Goal: Task Accomplishment & Management: Manage account settings

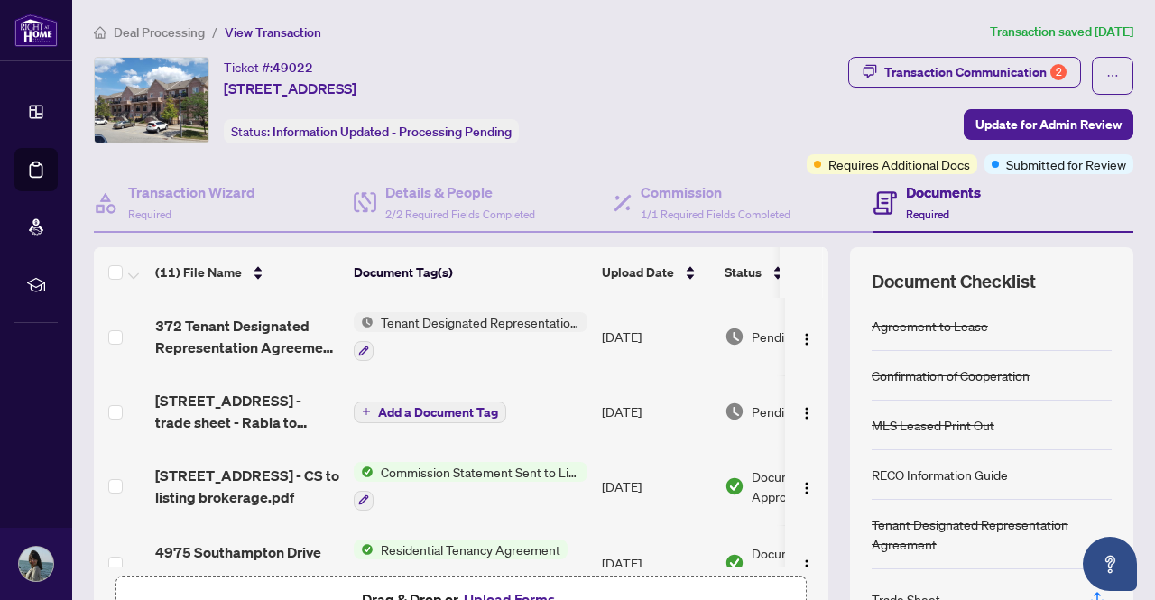
click at [183, 33] on span "Deal Processing" at bounding box center [159, 32] width 91 height 16
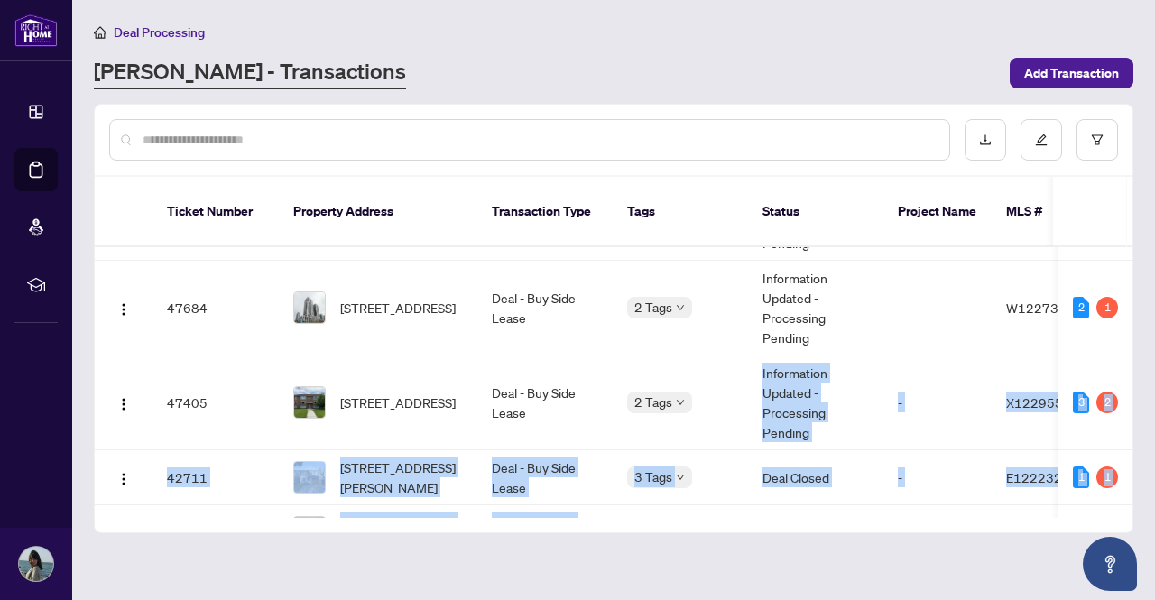
scroll to position [128, 0]
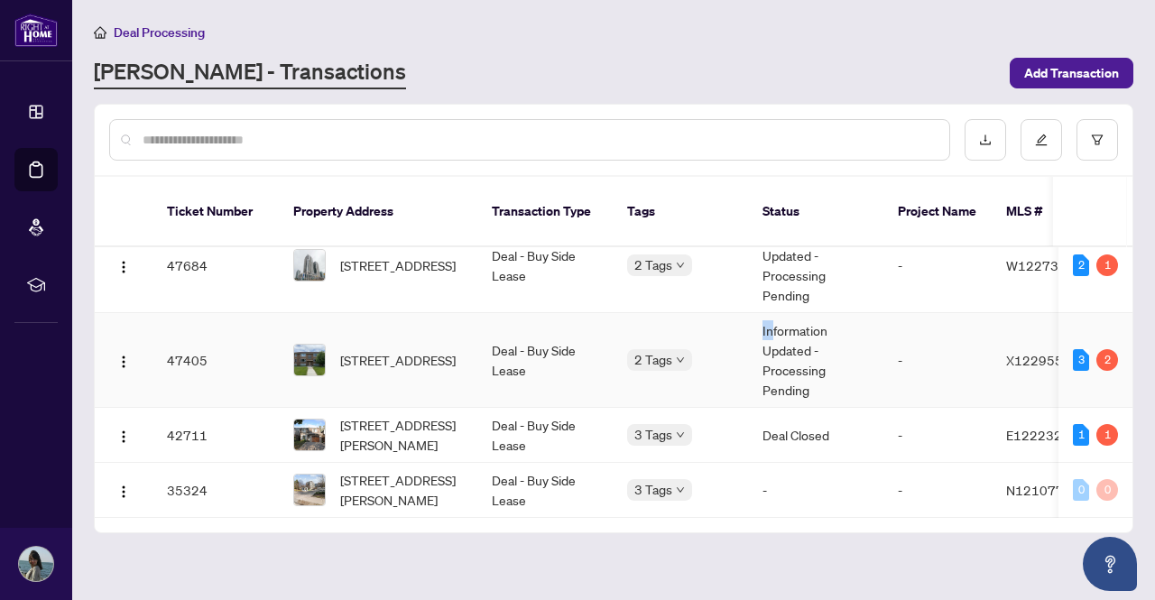
drag, startPoint x: 689, startPoint y: 490, endPoint x: 773, endPoint y: 302, distance: 205.7
click at [773, 313] on tr "47405 [STREET_ADDRESS] Deal - Buy Side Lease 2 Tags Information Updated - Proce…" at bounding box center [973, 360] width 1757 height 95
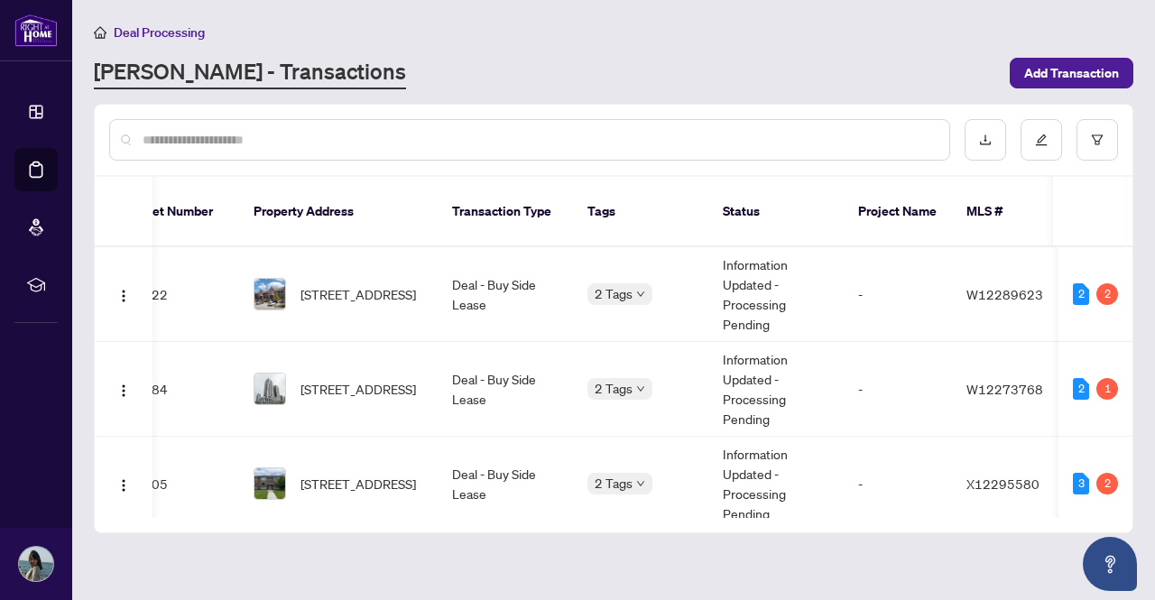
scroll to position [0, 36]
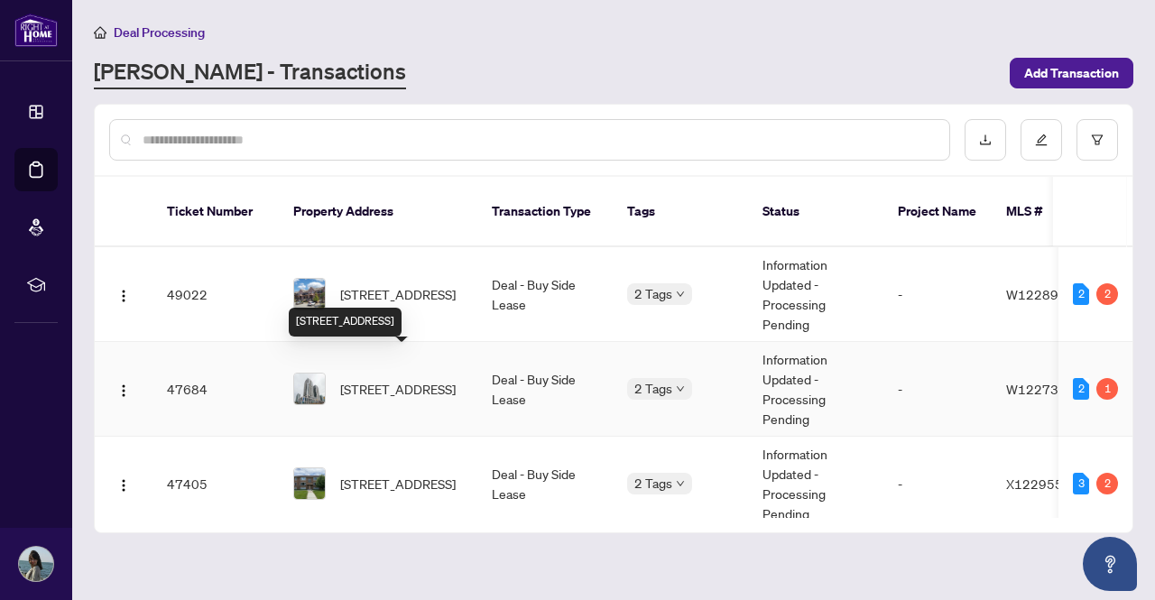
click at [399, 379] on span "[STREET_ADDRESS]" at bounding box center [398, 389] width 116 height 20
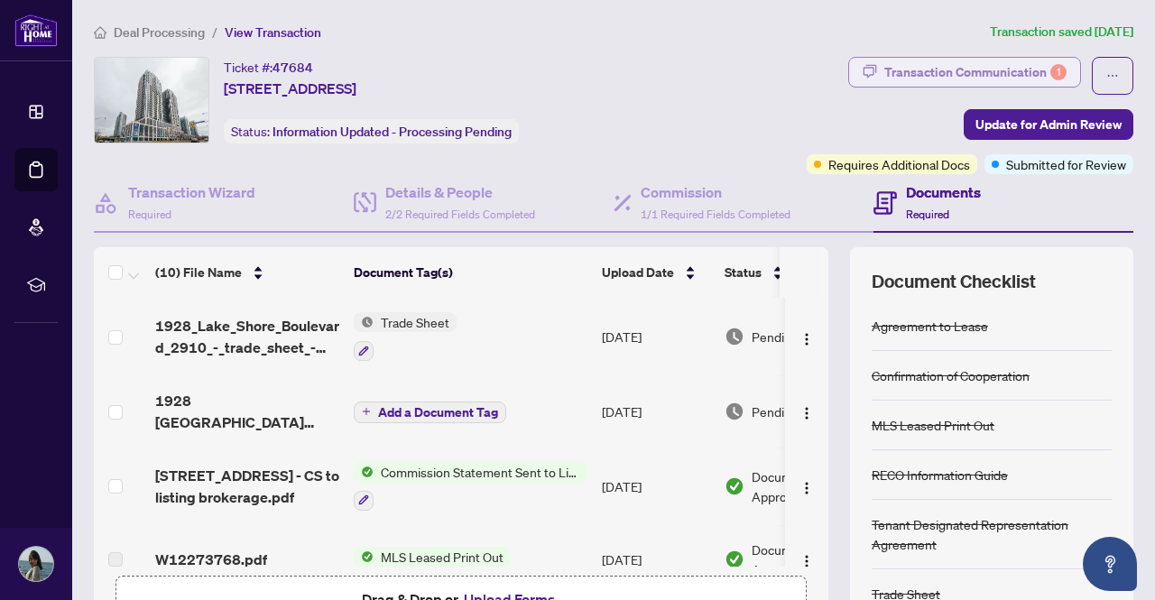
click at [942, 70] on div "Transaction Communication 1" at bounding box center [976, 72] width 182 height 29
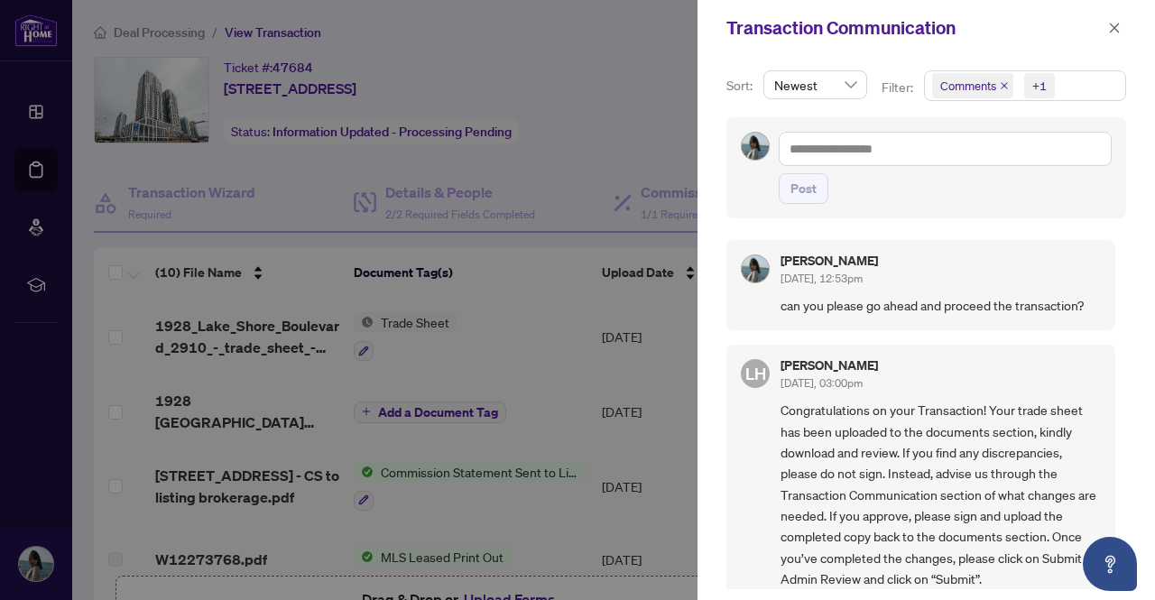
click at [571, 254] on div at bounding box center [577, 300] width 1155 height 600
click at [1112, 30] on icon "close" at bounding box center [1114, 28] width 13 height 13
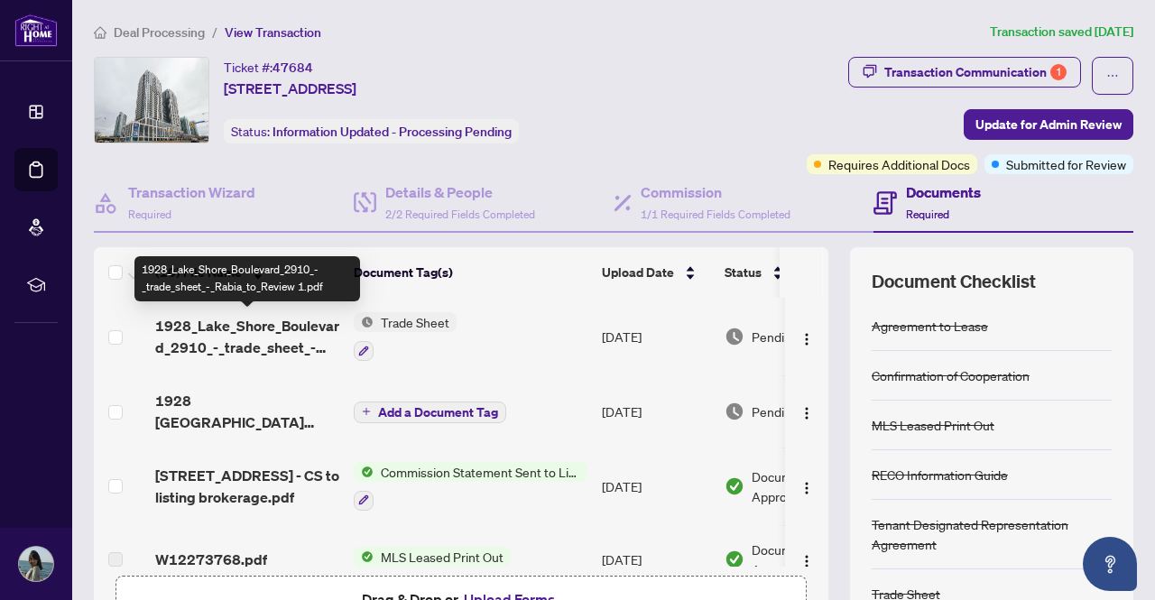
click at [248, 326] on span "1928_Lake_Shore_Boulevard_2910_-_trade_sheet_-_Rabia_to_Review 1.pdf" at bounding box center [247, 336] width 184 height 43
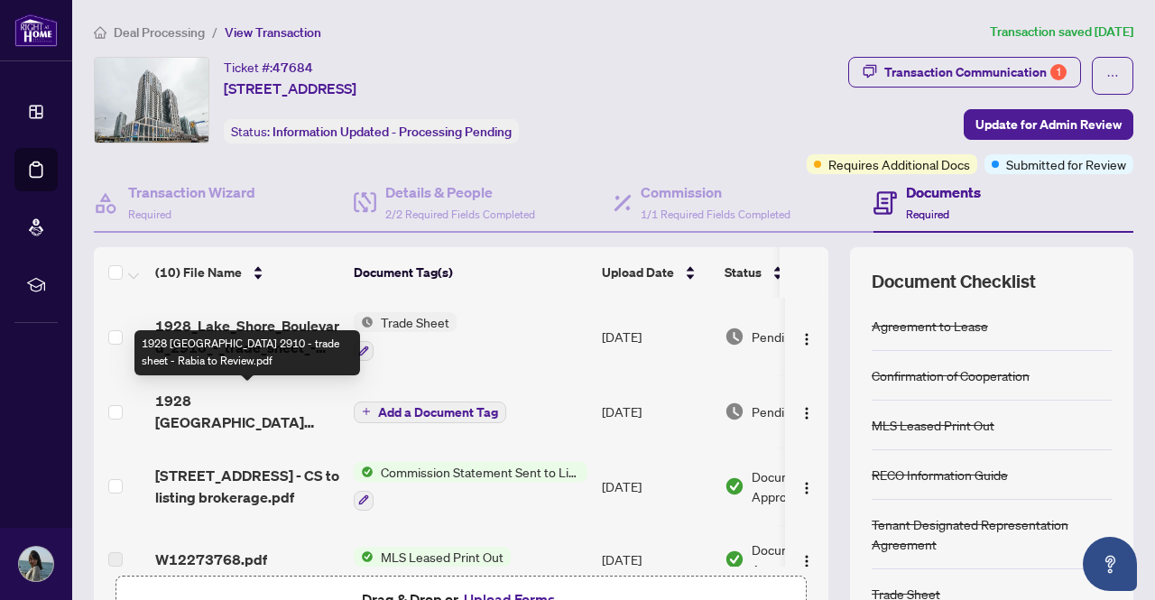
click at [285, 394] on span "1928 [GEOGRAPHIC_DATA] 2910 - trade sheet - Rabia to Review.pdf" at bounding box center [247, 411] width 184 height 43
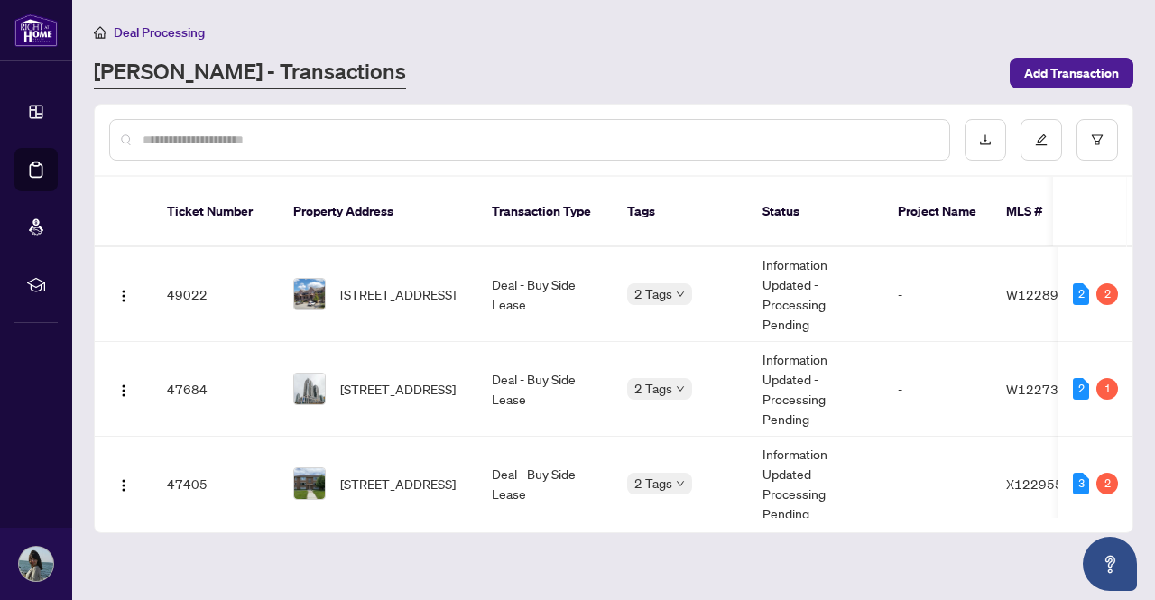
scroll to position [128, 0]
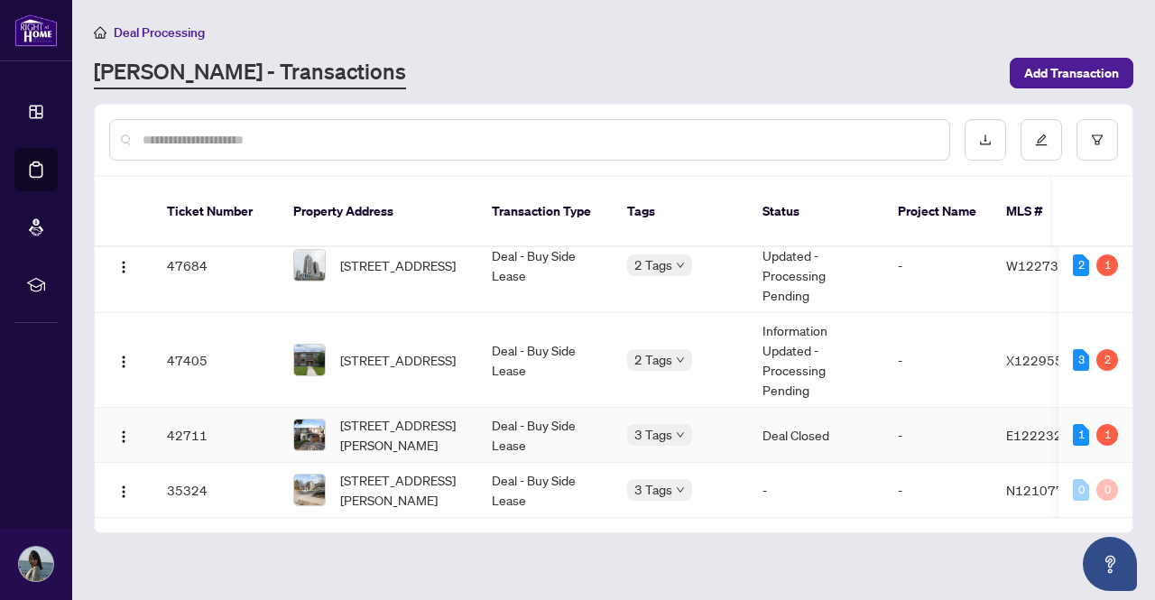
click at [789, 408] on td "Deal Closed" at bounding box center [815, 435] width 135 height 55
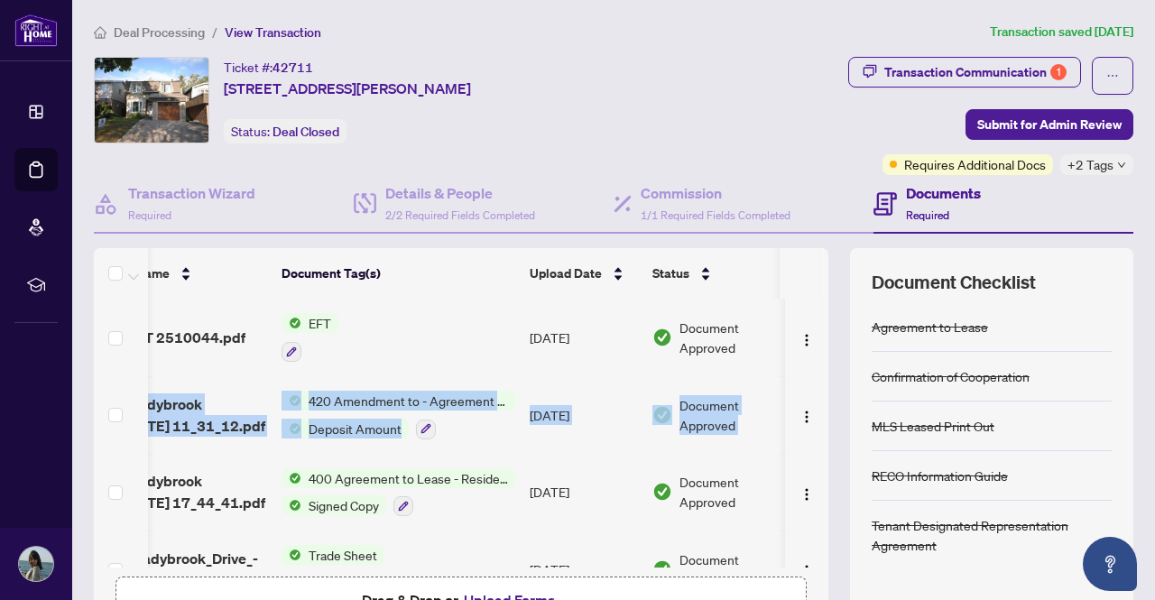
scroll to position [0, 105]
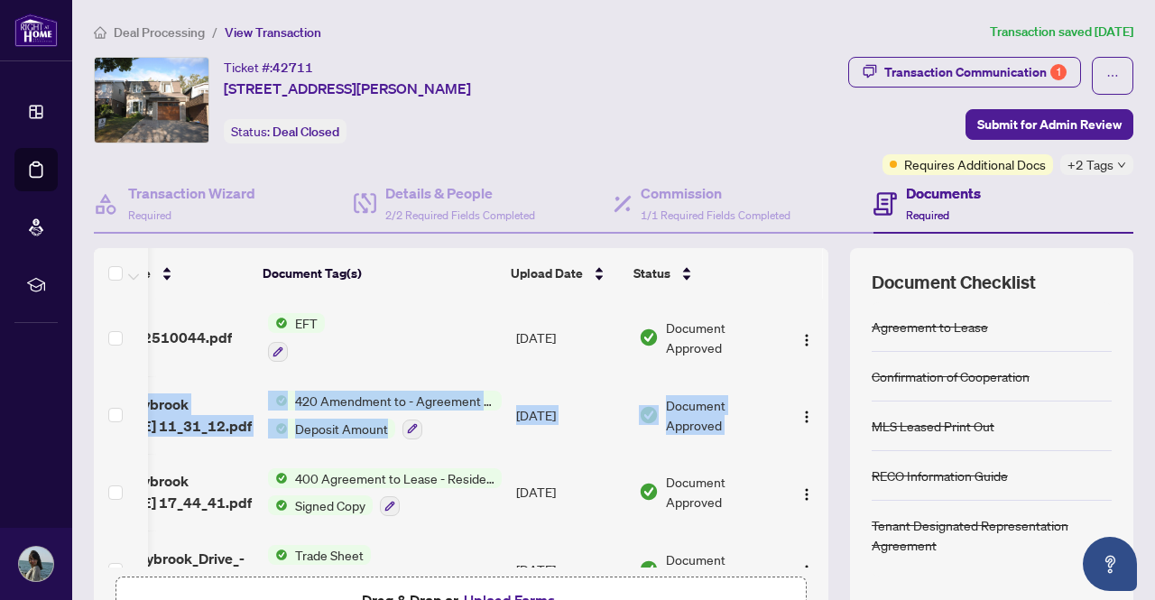
drag, startPoint x: 805, startPoint y: 317, endPoint x: 804, endPoint y: 413, distance: 95.7
click at [804, 413] on td at bounding box center [806, 415] width 43 height 78
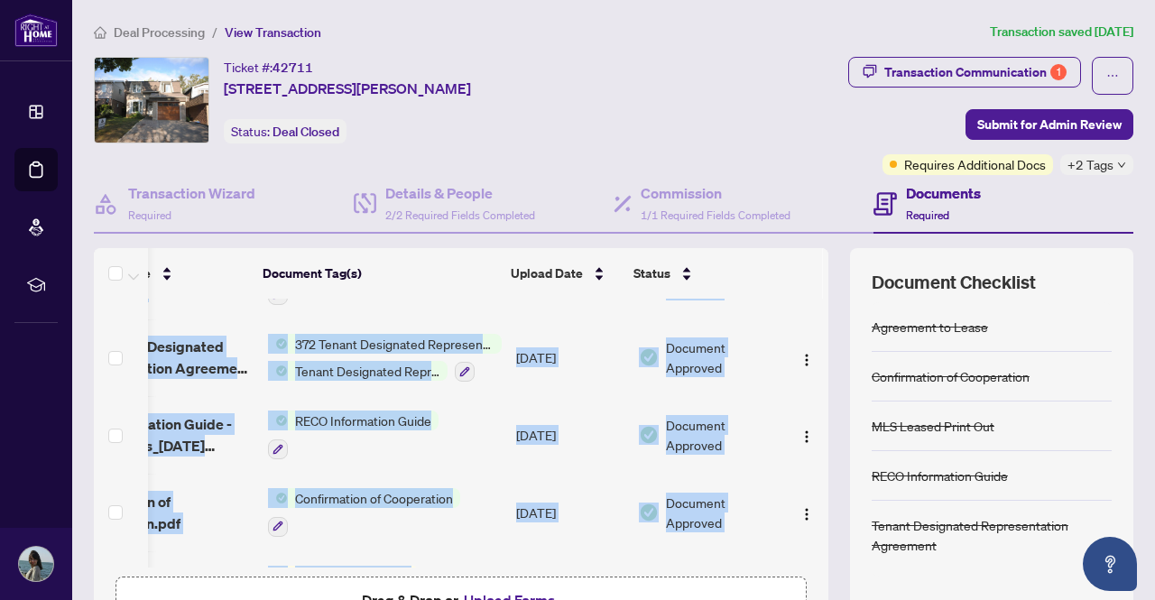
scroll to position [960, 105]
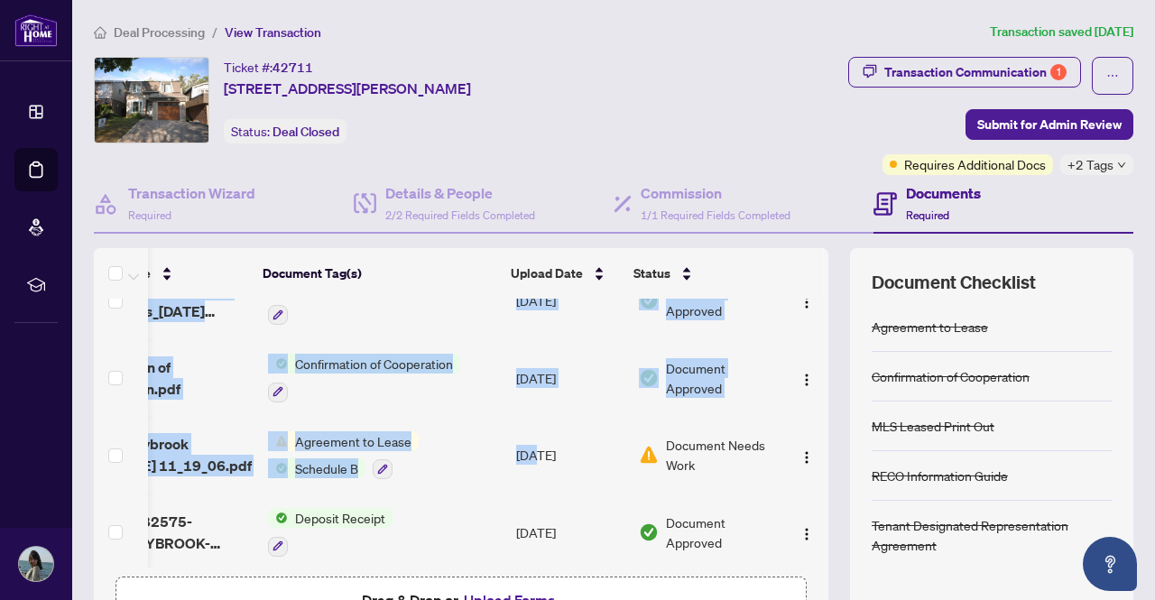
drag, startPoint x: 650, startPoint y: 559, endPoint x: 599, endPoint y: 458, distance: 113.0
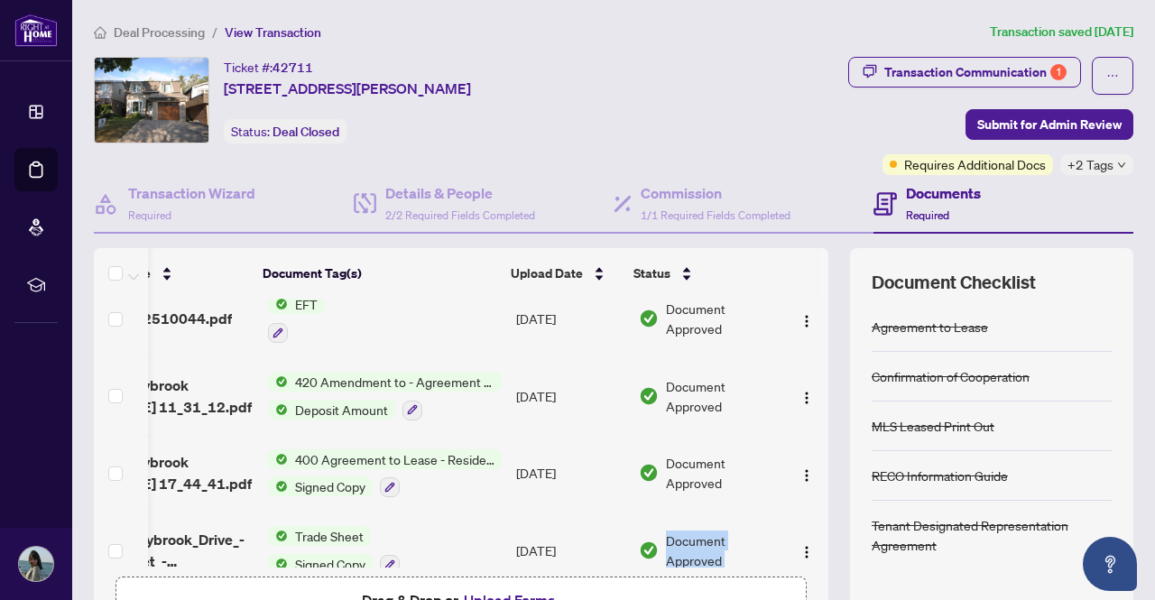
scroll to position [27, 105]
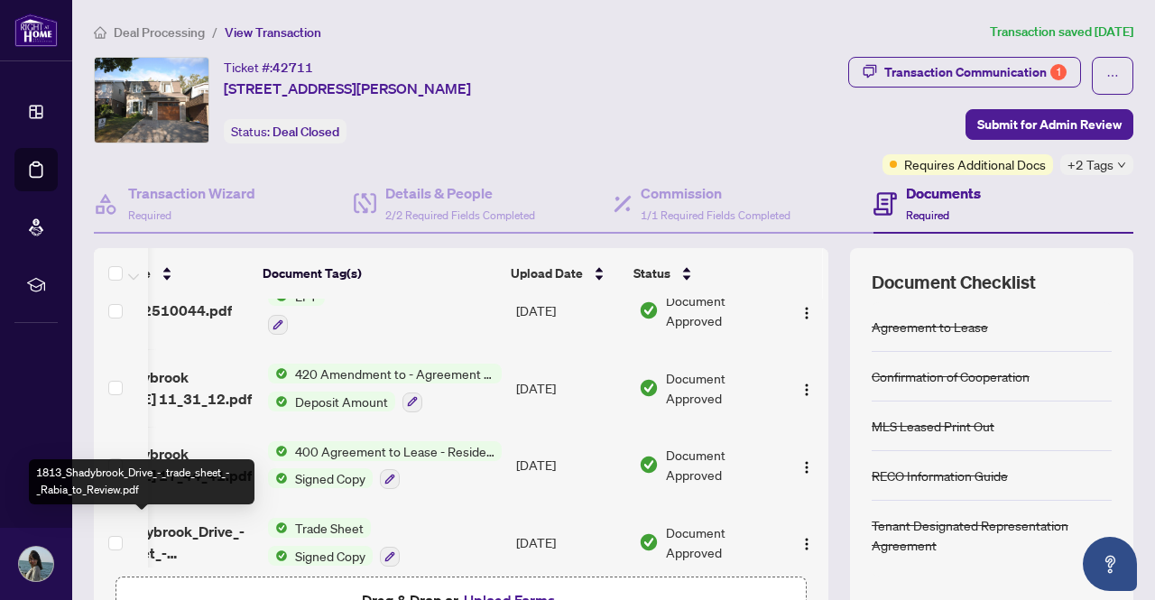
click at [192, 528] on span "1813_Shadybrook_Drive_-_trade_sheet_-_Rabia_to_Review.pdf" at bounding box center [162, 542] width 184 height 43
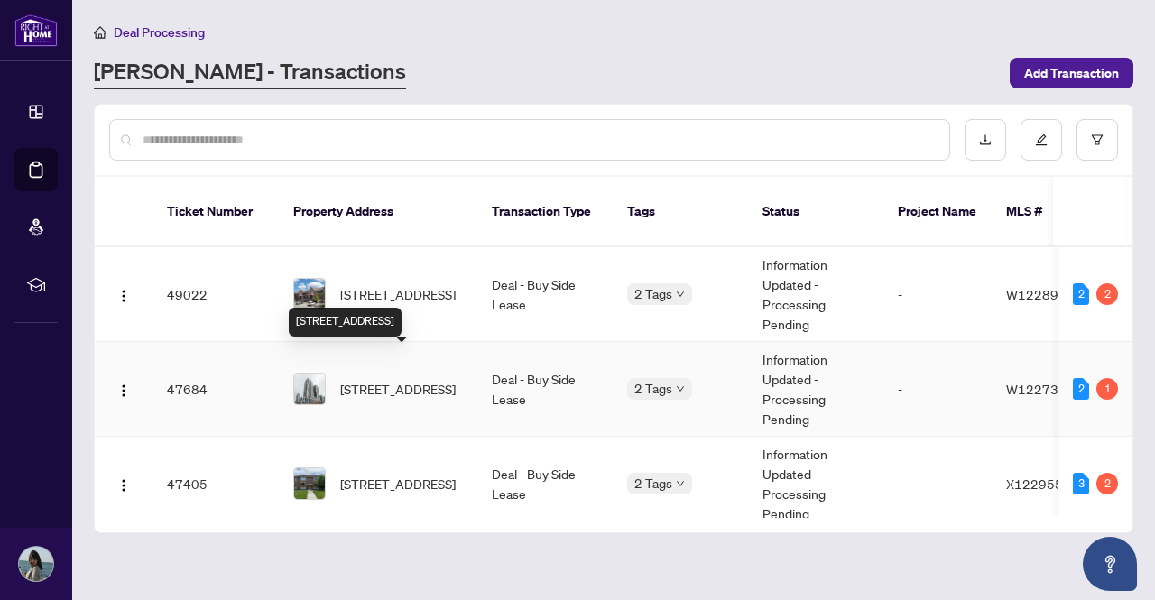
click at [381, 379] on span "[STREET_ADDRESS]" at bounding box center [398, 389] width 116 height 20
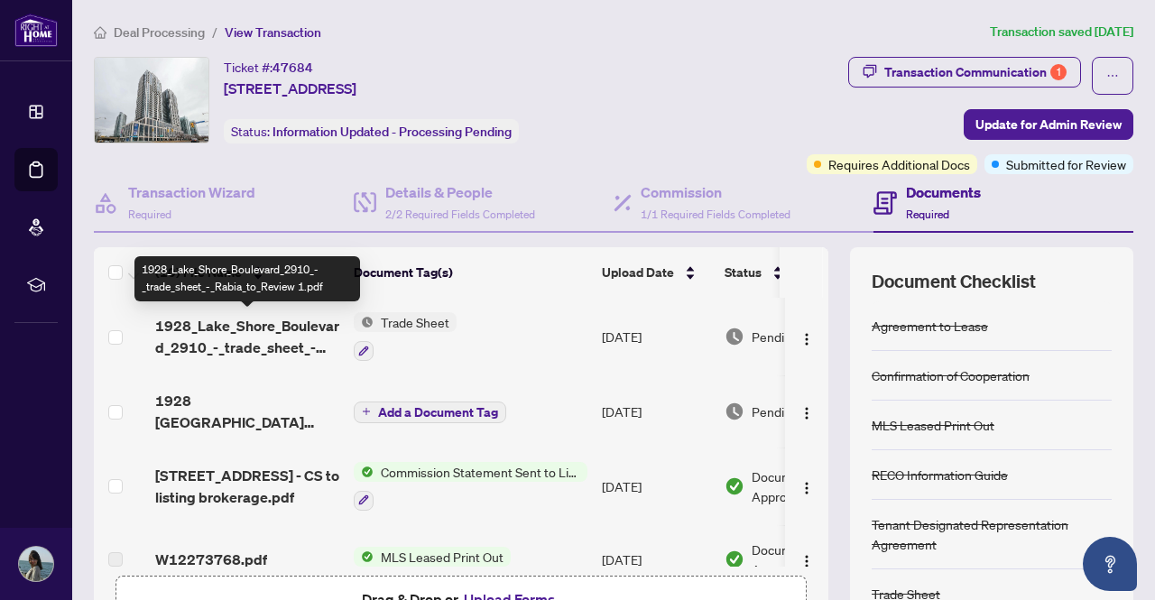
click at [237, 337] on span "1928_Lake_Shore_Boulevard_2910_-_trade_sheet_-_Rabia_to_Review 1.pdf" at bounding box center [247, 336] width 184 height 43
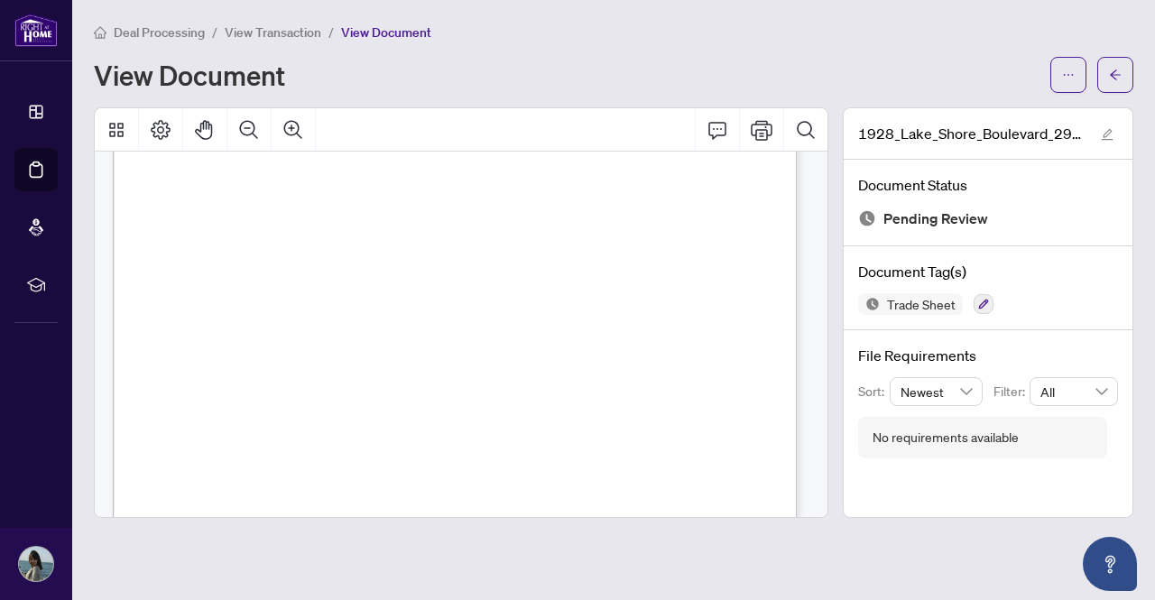
scroll to position [49, 0]
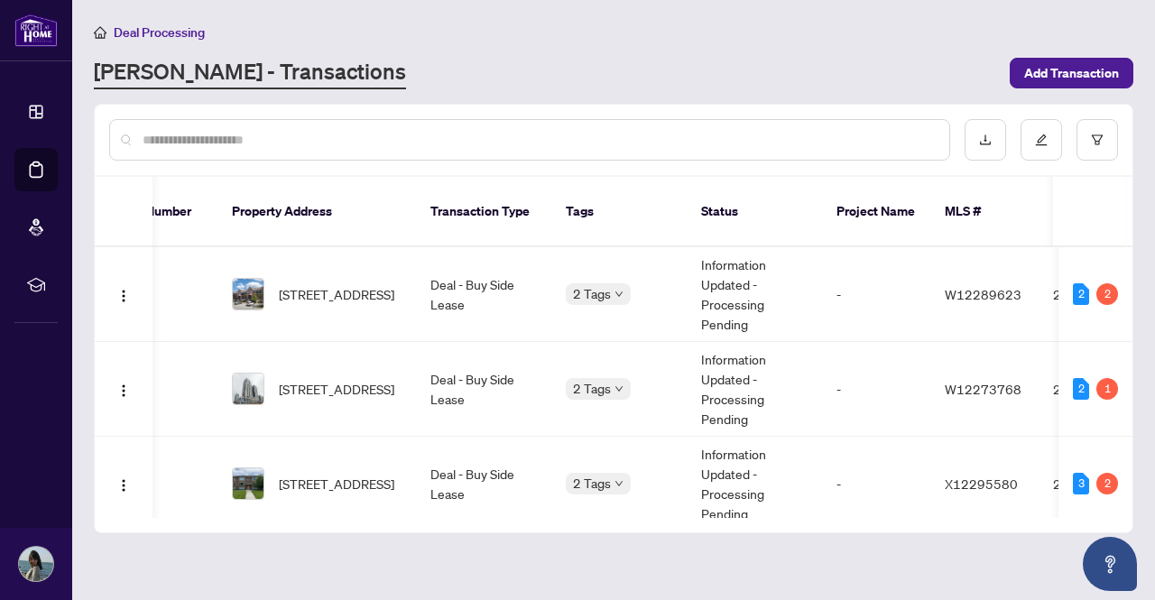
scroll to position [0, 45]
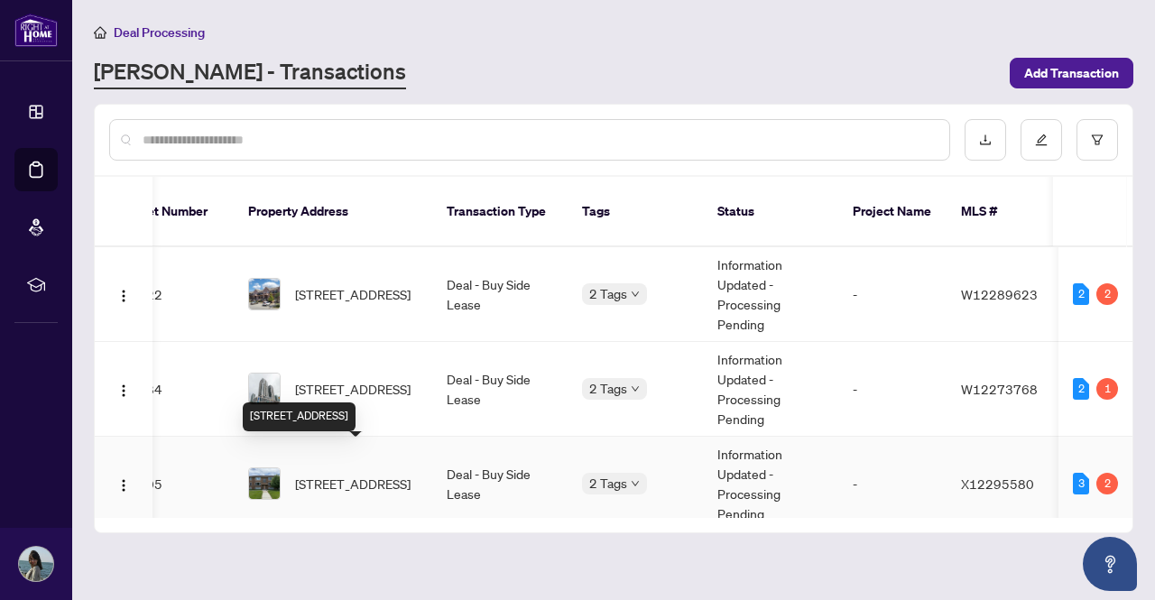
click at [361, 474] on span "[STREET_ADDRESS]" at bounding box center [353, 484] width 116 height 20
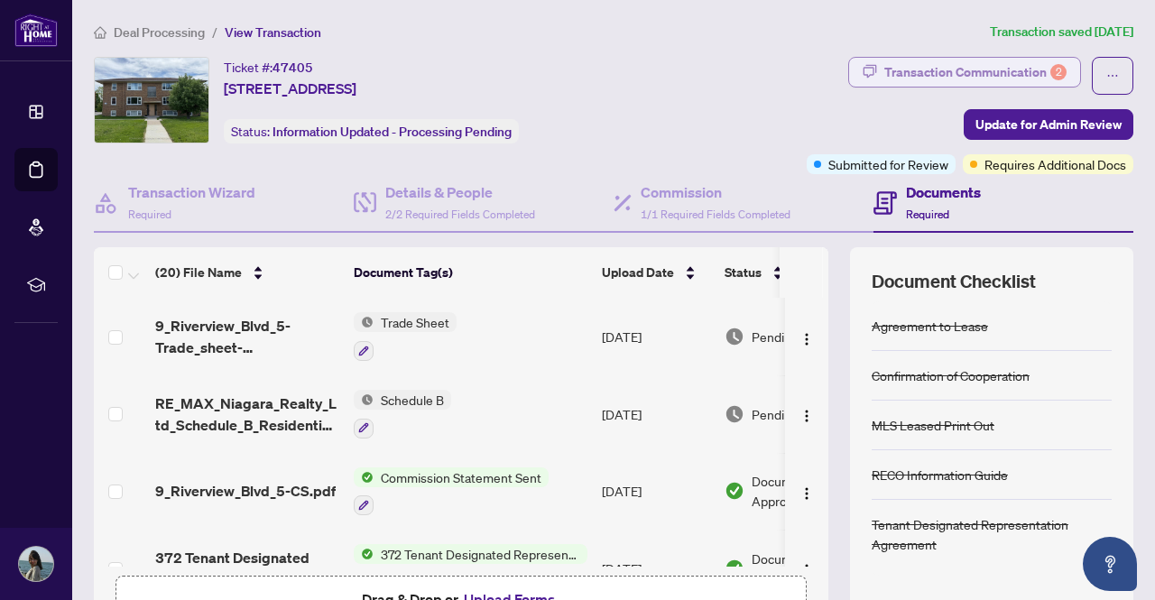
click at [924, 81] on div "Transaction Communication 2" at bounding box center [976, 72] width 182 height 29
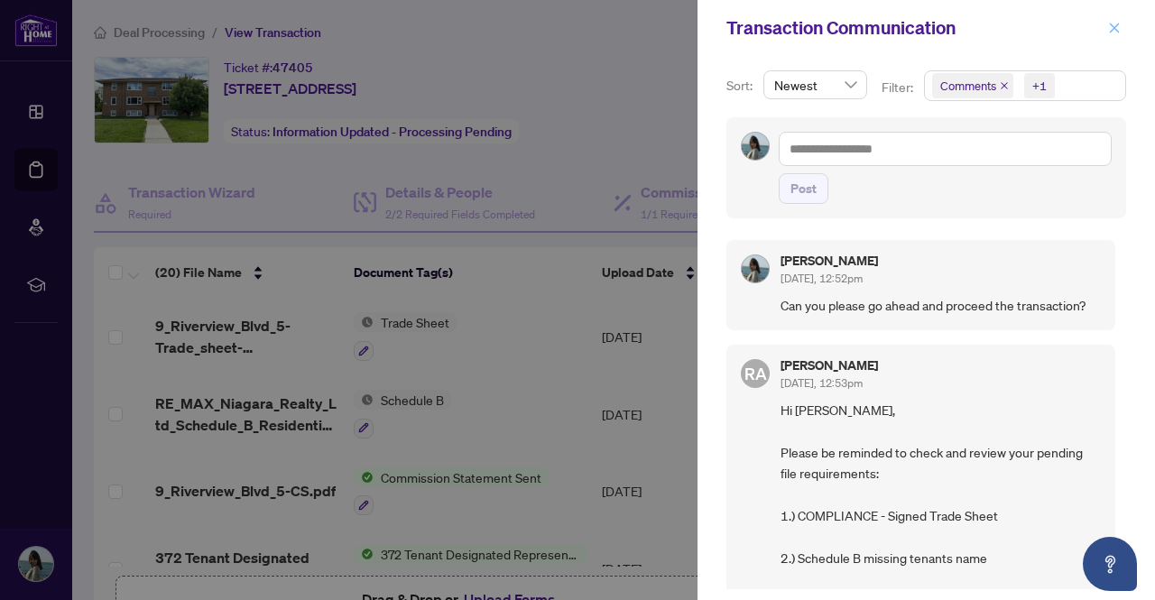
click at [1119, 24] on icon "close" at bounding box center [1115, 28] width 10 height 10
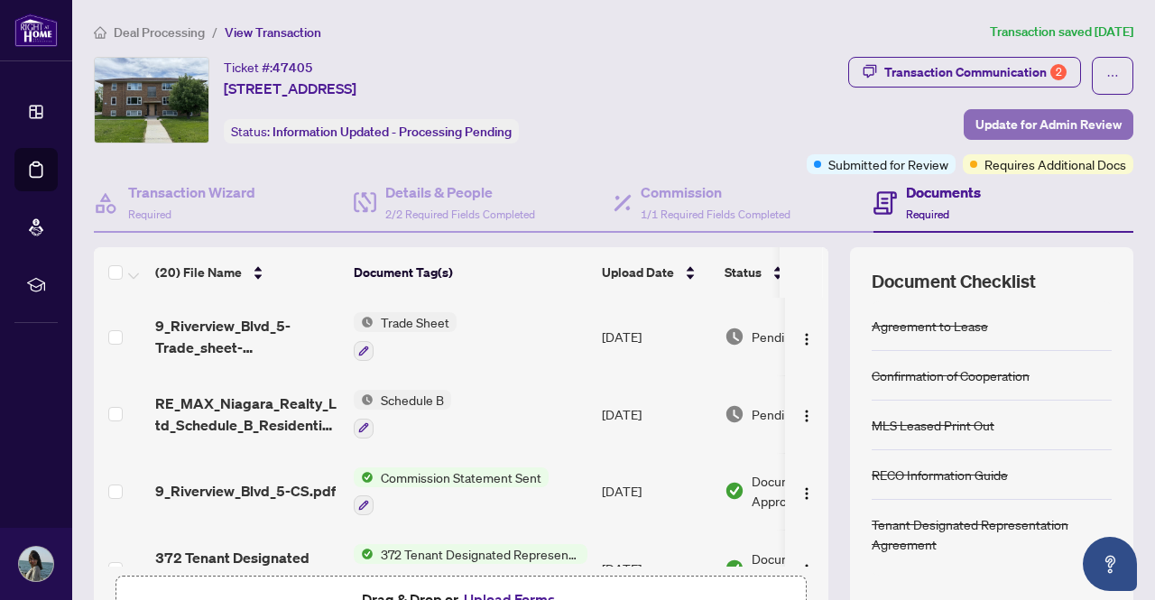
click at [1009, 121] on span "Update for Admin Review" at bounding box center [1049, 124] width 146 height 29
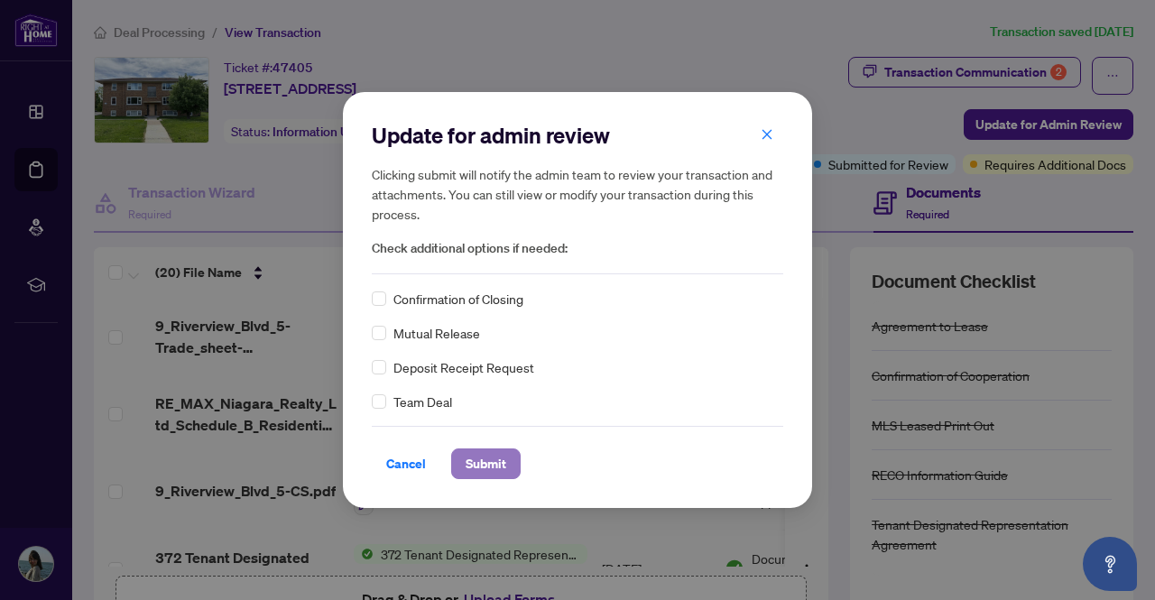
click at [489, 468] on span "Submit" at bounding box center [486, 464] width 41 height 29
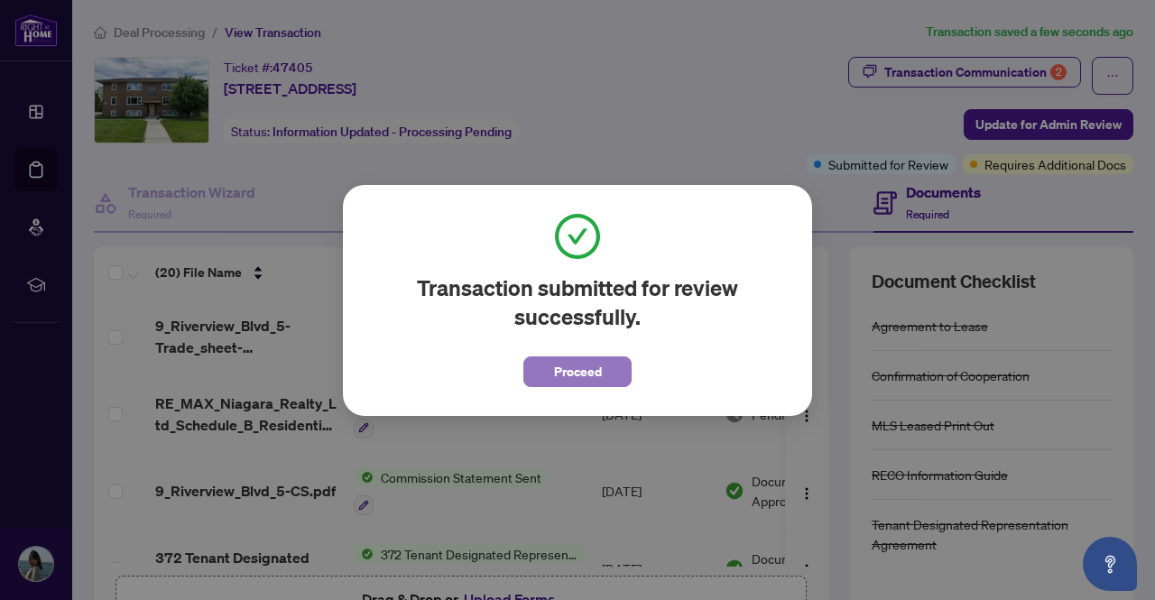
click at [609, 376] on button "Proceed" at bounding box center [578, 372] width 108 height 31
